Goal: Task Accomplishment & Management: Manage account settings

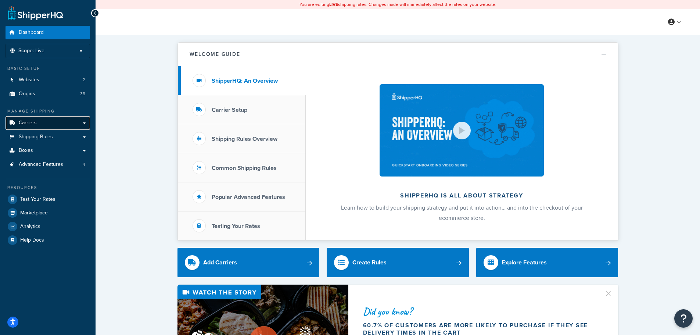
click at [25, 124] on span "Carriers" at bounding box center [28, 123] width 18 height 6
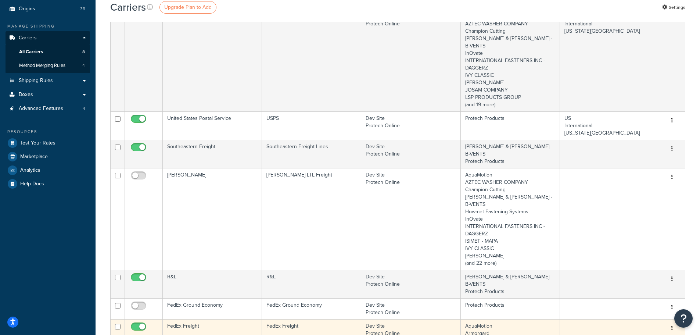
scroll to position [257, 0]
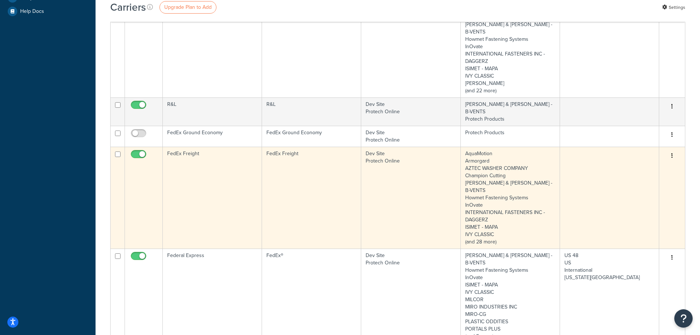
click at [219, 147] on td "FedEx Freight" at bounding box center [212, 198] width 99 height 102
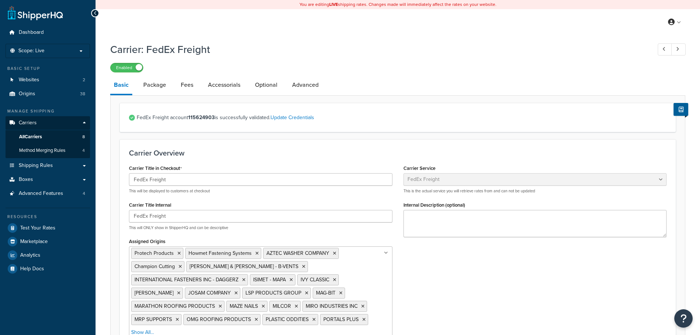
select select "fedExFreight"
click at [156, 86] on link "Package" at bounding box center [155, 85] width 30 height 18
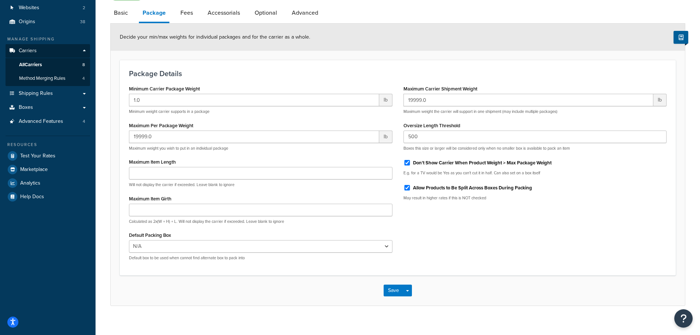
scroll to position [73, 0]
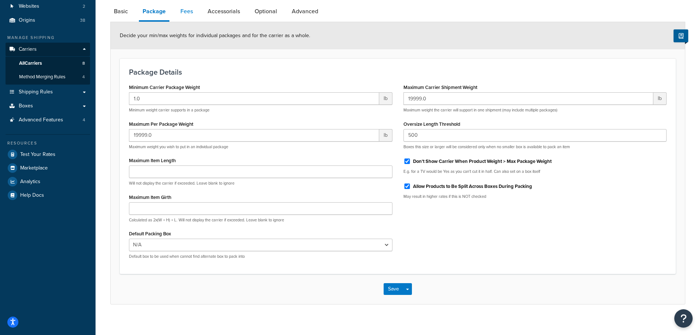
click at [184, 13] on link "Fees" at bounding box center [187, 12] width 20 height 18
select select "AFTER"
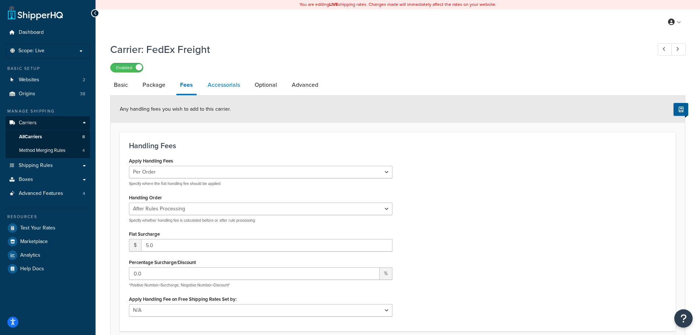
click at [225, 91] on link "Accessorials" at bounding box center [224, 85] width 40 height 18
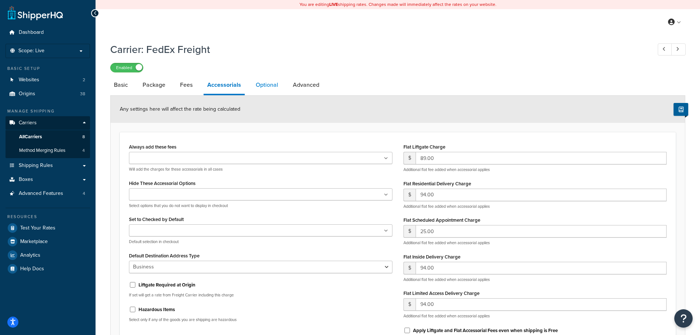
click at [270, 87] on link "Optional" at bounding box center [267, 85] width 30 height 18
select select "125"
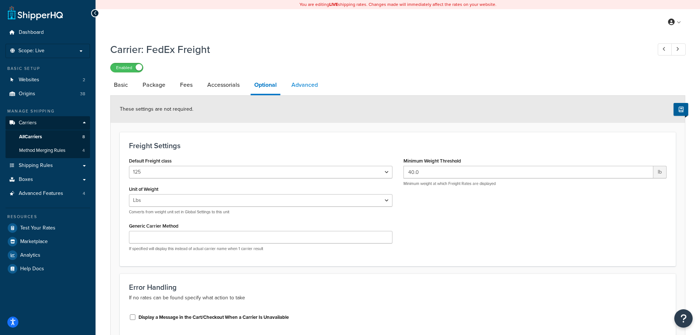
click at [293, 89] on link "Advanced" at bounding box center [305, 85] width 34 height 18
select select "false"
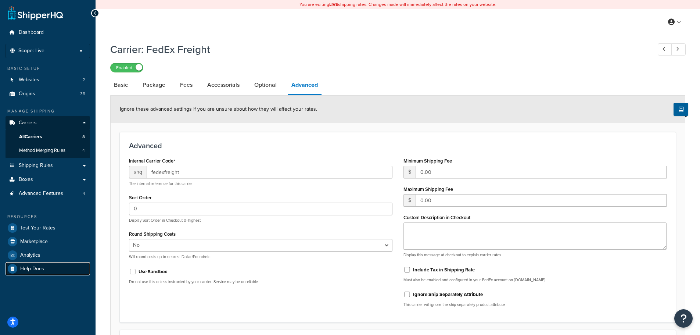
click at [36, 266] on span "Help Docs" at bounding box center [32, 269] width 24 height 6
